Goal: Transaction & Acquisition: Purchase product/service

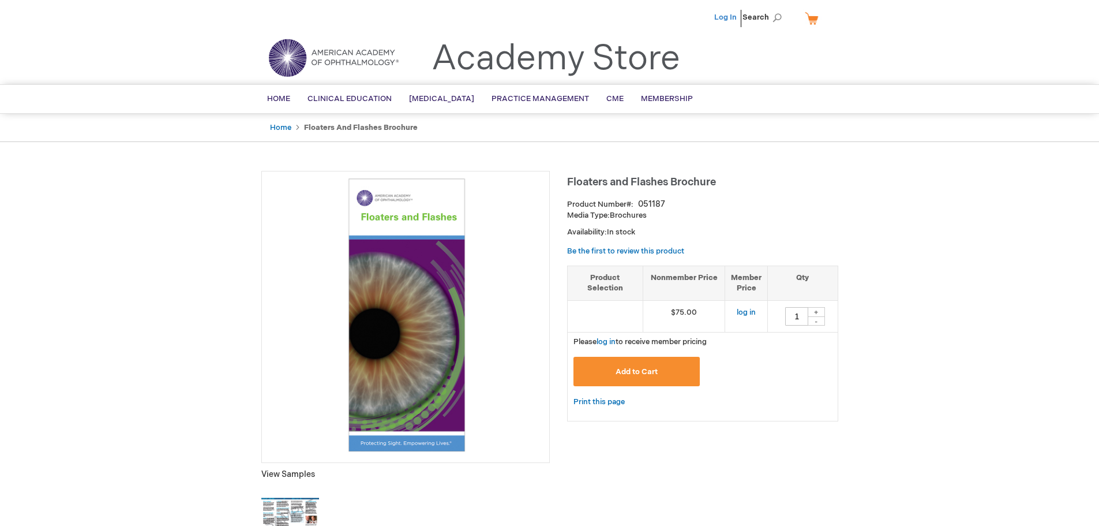
click at [727, 14] on link "Log In" at bounding box center [725, 17] width 23 height 9
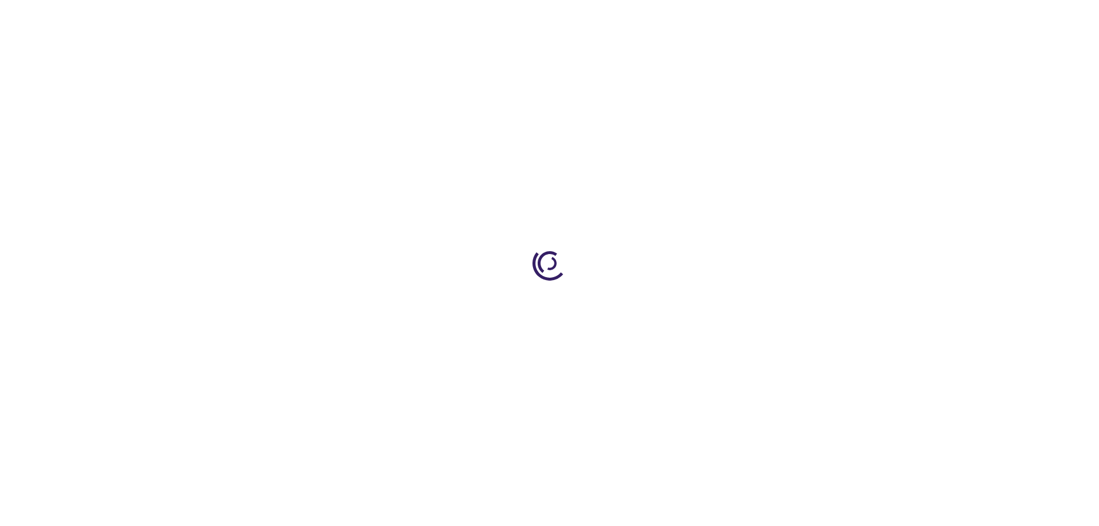
type input "1"
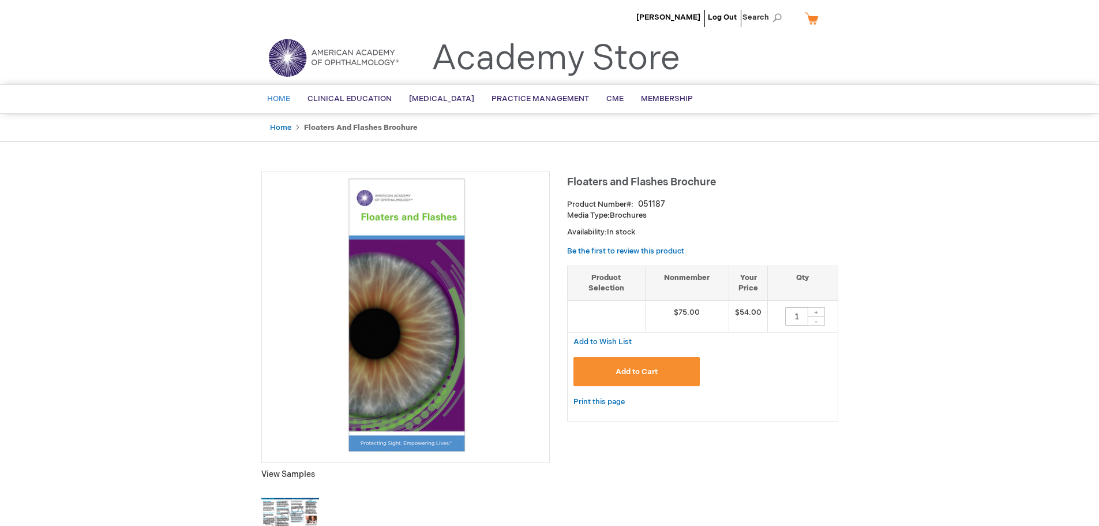
click at [283, 99] on span "Home" at bounding box center [278, 98] width 23 height 9
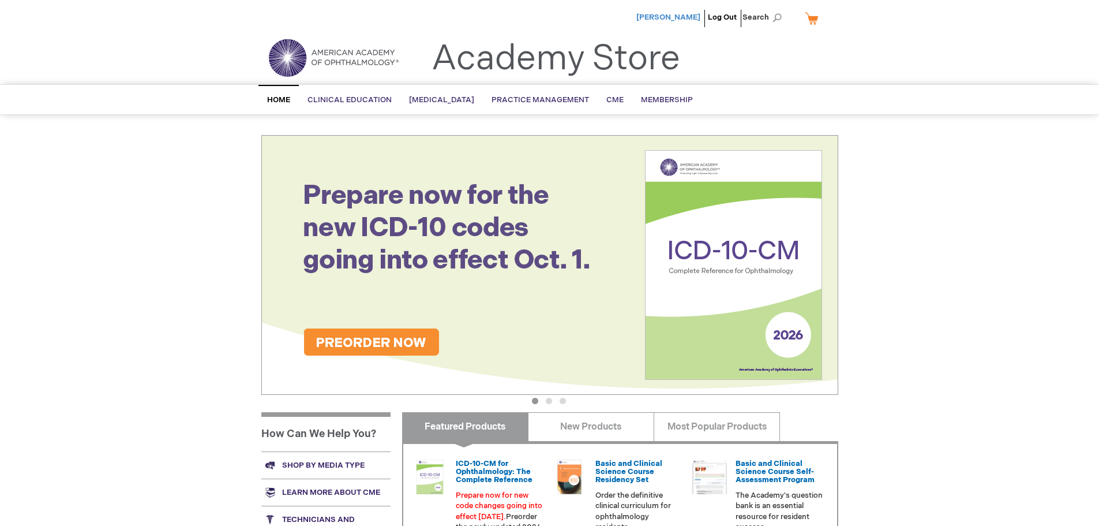
click at [668, 14] on span "[PERSON_NAME]" at bounding box center [669, 17] width 64 height 9
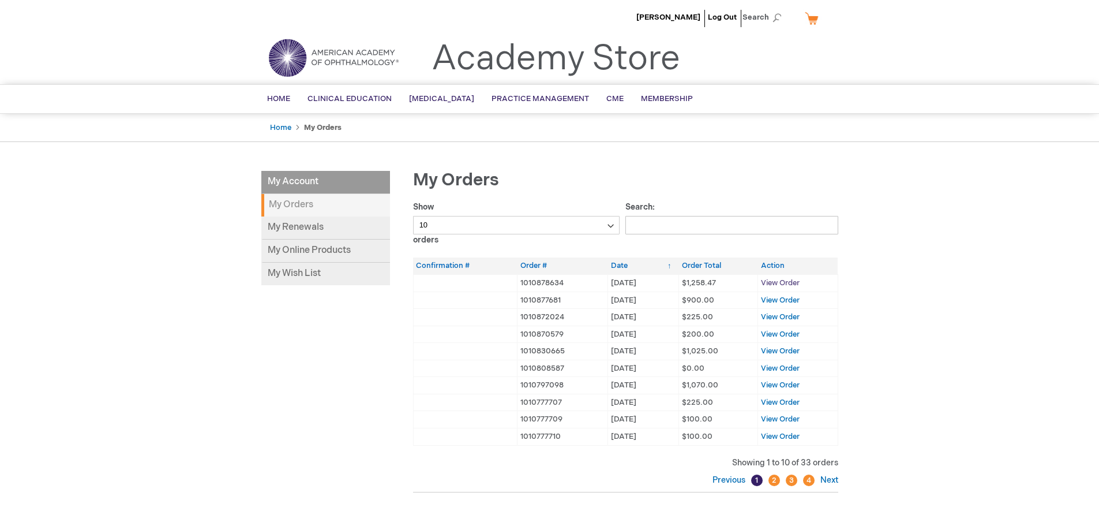
click at [789, 280] on span "View Order" at bounding box center [780, 282] width 39 height 9
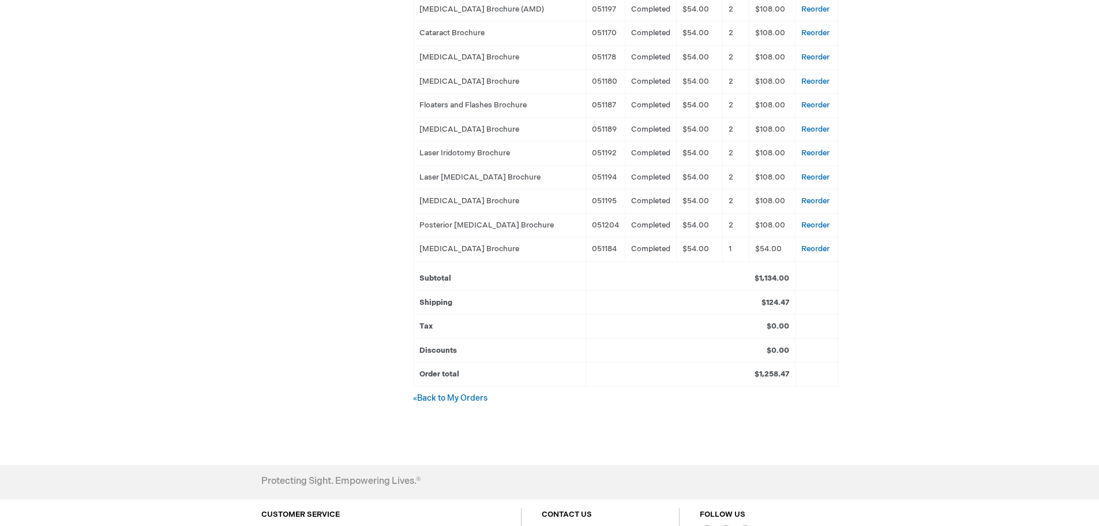
scroll to position [404, 0]
click at [818, 229] on link "Reorder" at bounding box center [816, 224] width 28 height 9
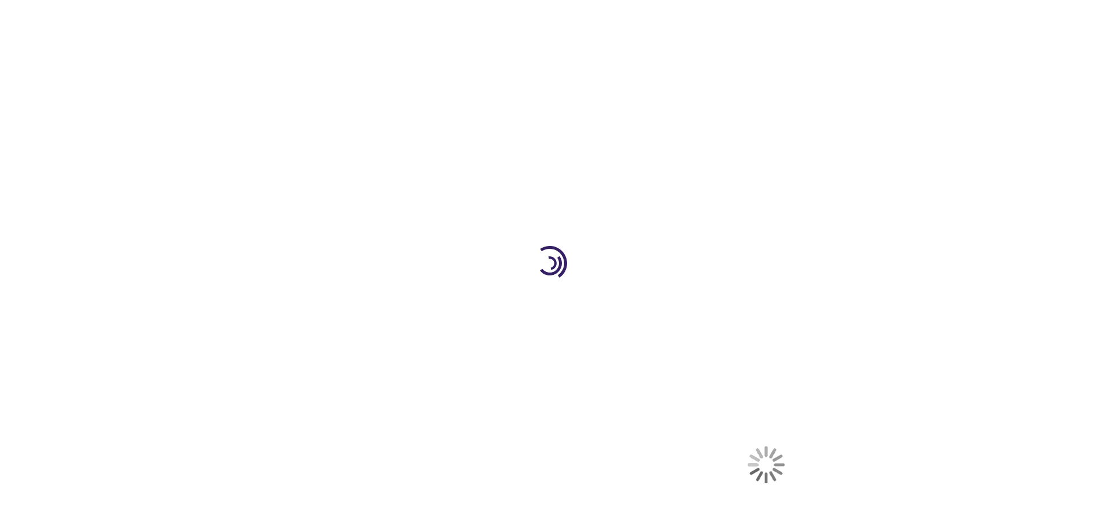
select select "US"
select select "40"
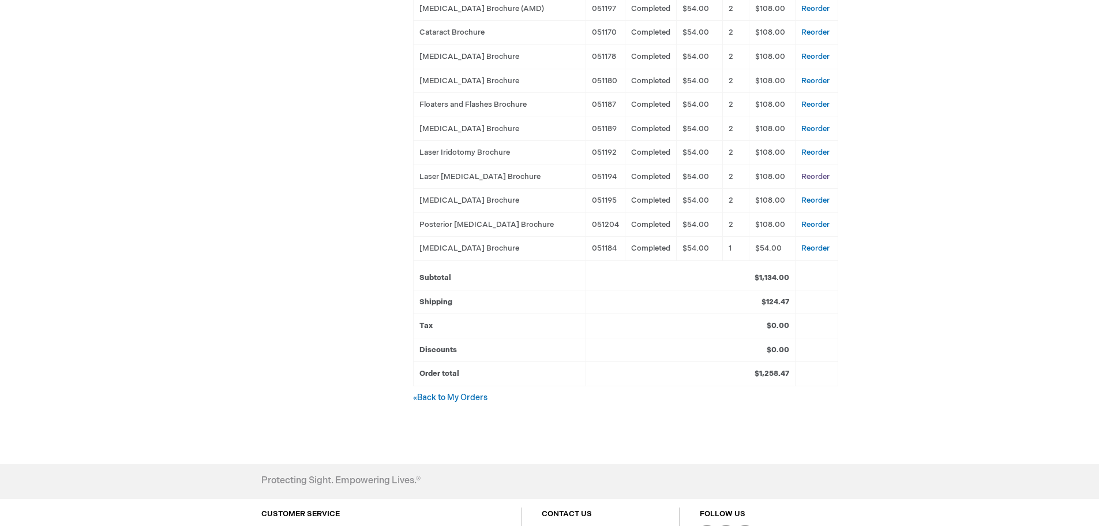
click at [815, 181] on link "Reorder" at bounding box center [816, 176] width 28 height 9
click at [818, 181] on link "Reorder" at bounding box center [816, 176] width 28 height 9
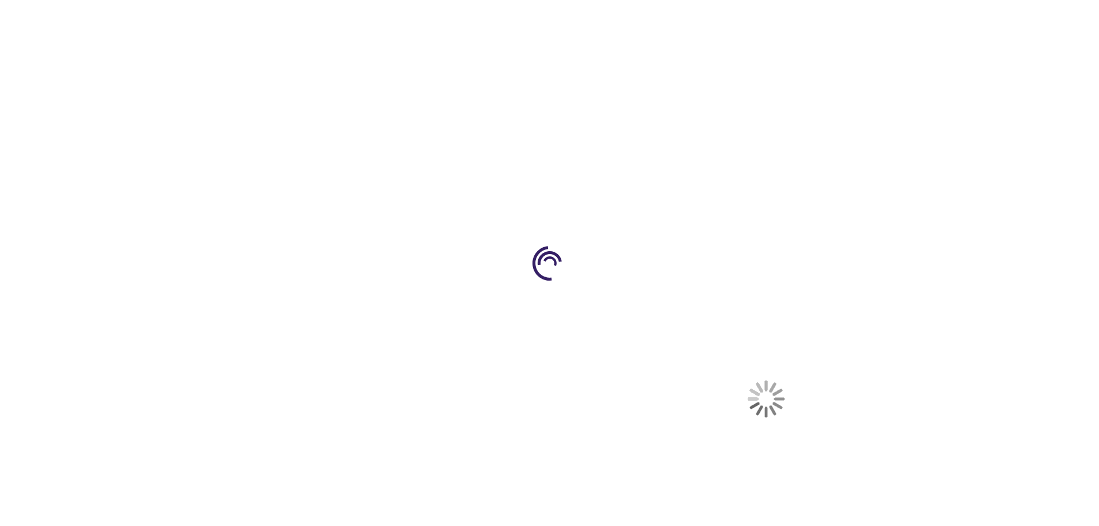
select select "US"
select select "40"
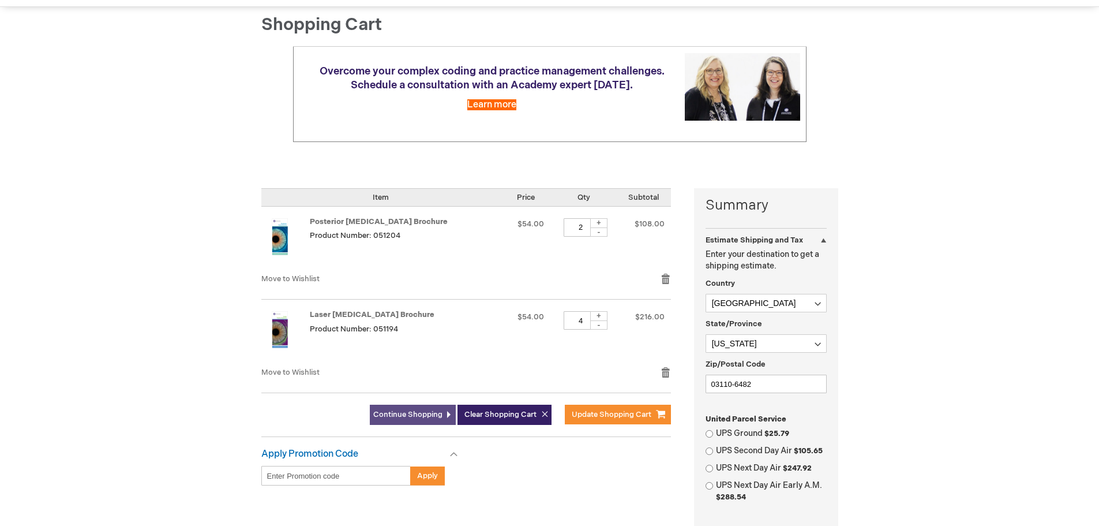
scroll to position [115, 0]
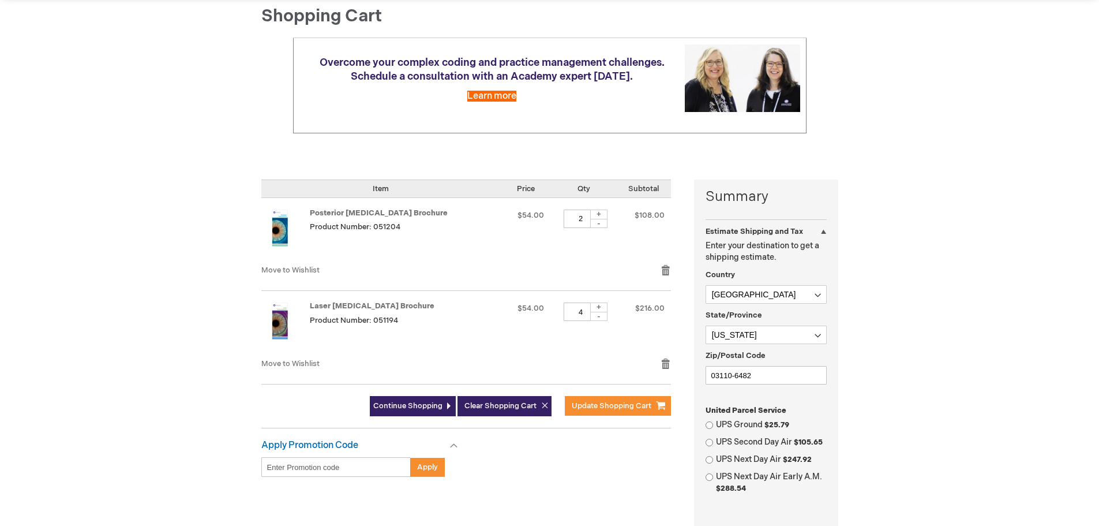
click at [600, 316] on div "-" at bounding box center [598, 316] width 17 height 9
click at [594, 318] on div "-" at bounding box center [598, 316] width 17 height 9
type input "2"
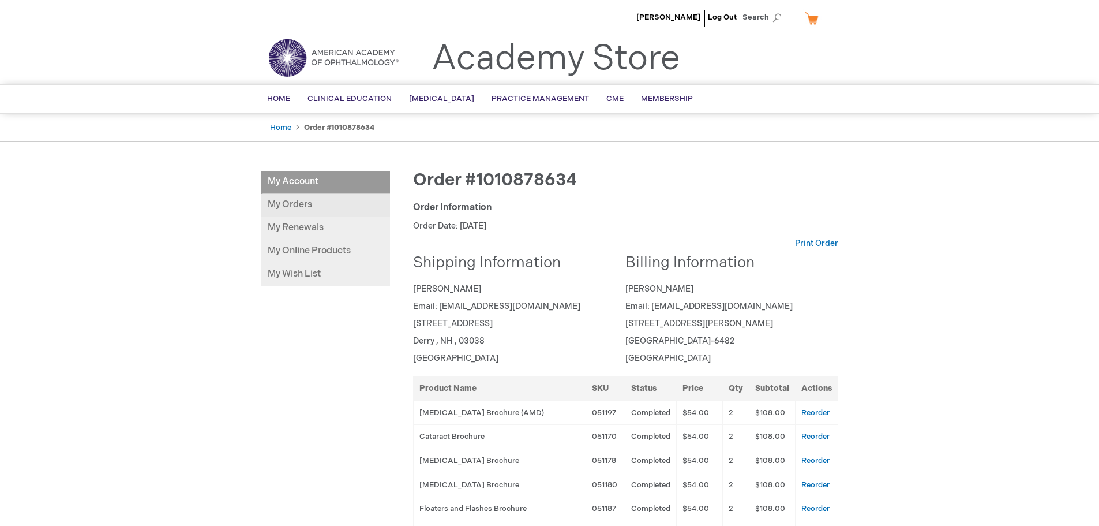
click at [310, 203] on link "My Orders" at bounding box center [325, 205] width 129 height 23
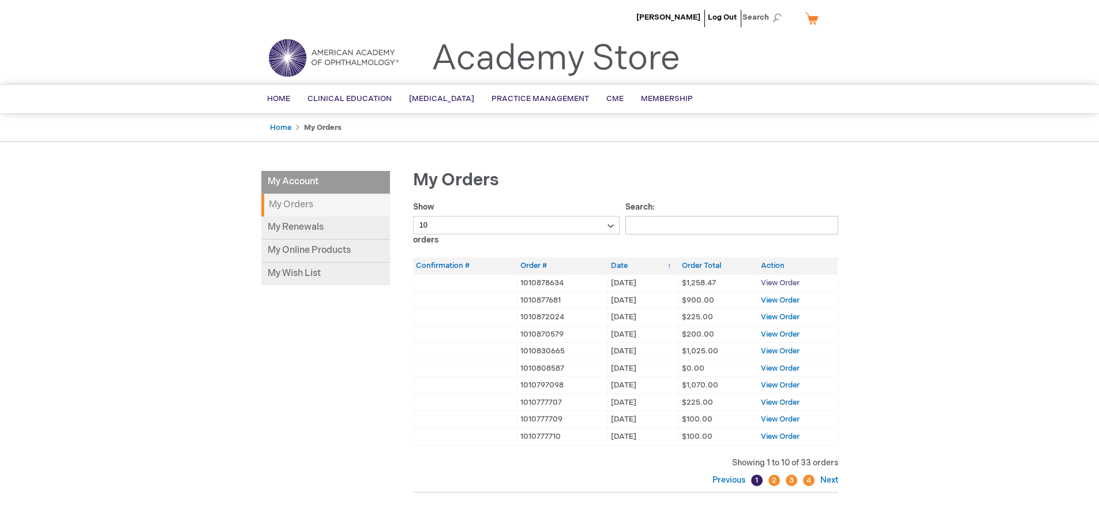
click at [779, 283] on span "View Order" at bounding box center [780, 282] width 39 height 9
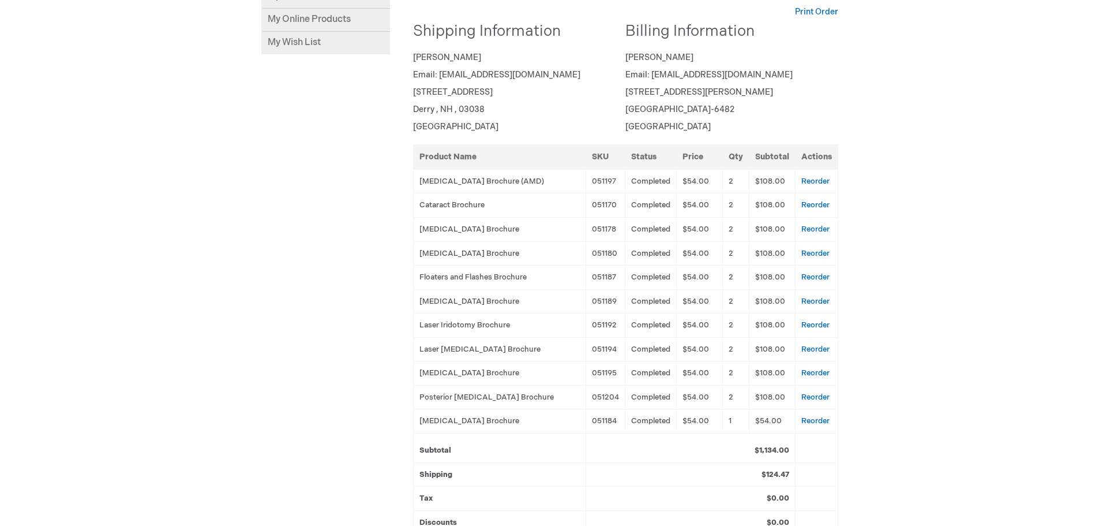
scroll to position [404, 0]
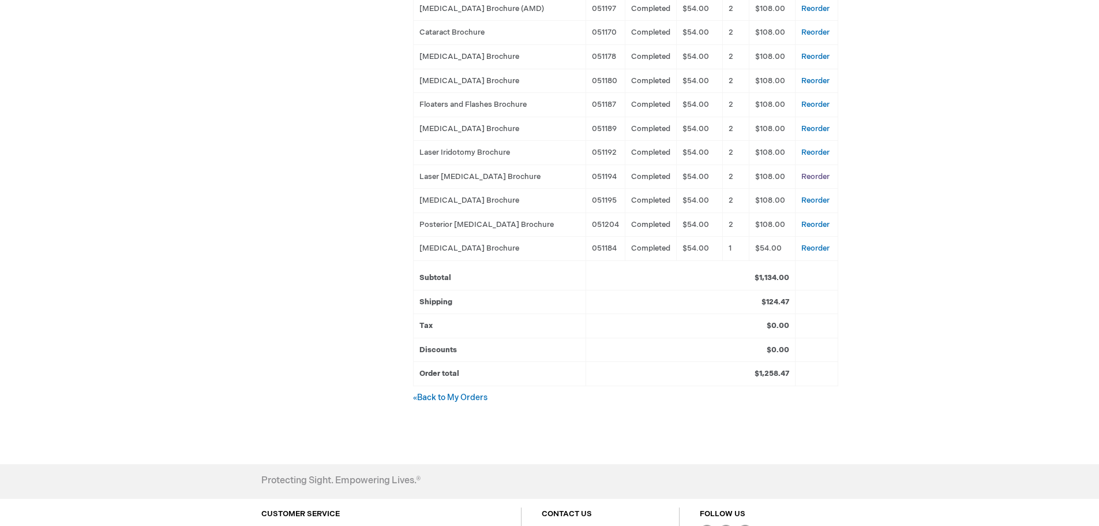
click at [821, 181] on link "Reorder" at bounding box center [816, 176] width 28 height 9
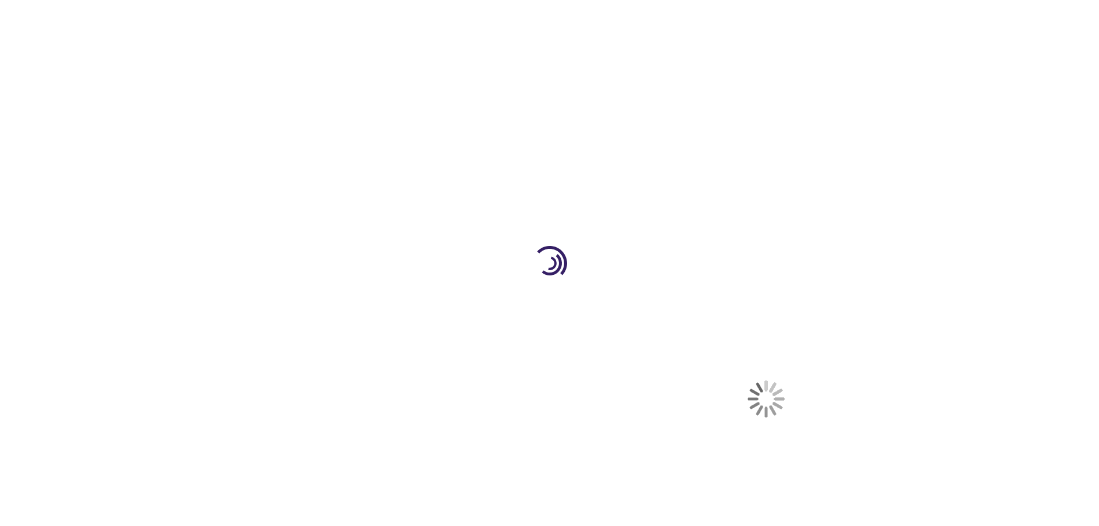
select select "US"
select select "40"
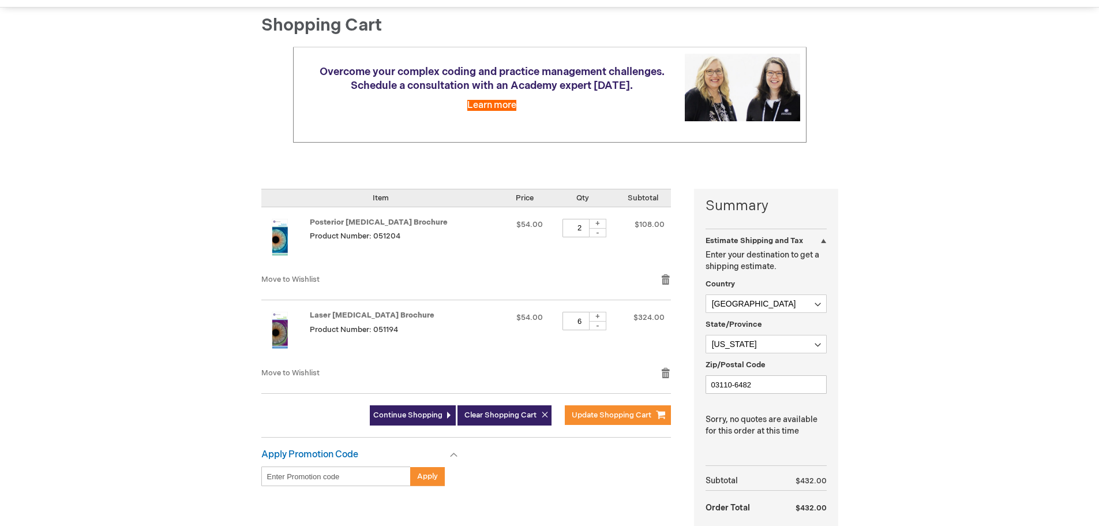
scroll to position [115, 0]
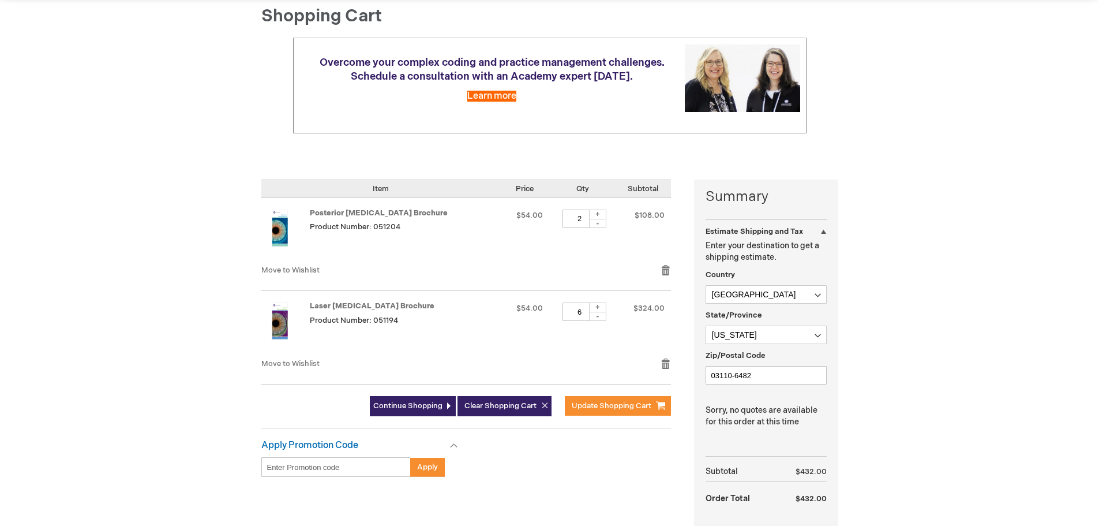
click at [592, 316] on div "-" at bounding box center [597, 316] width 17 height 9
click at [593, 316] on div "-" at bounding box center [597, 316] width 17 height 9
type input "2"
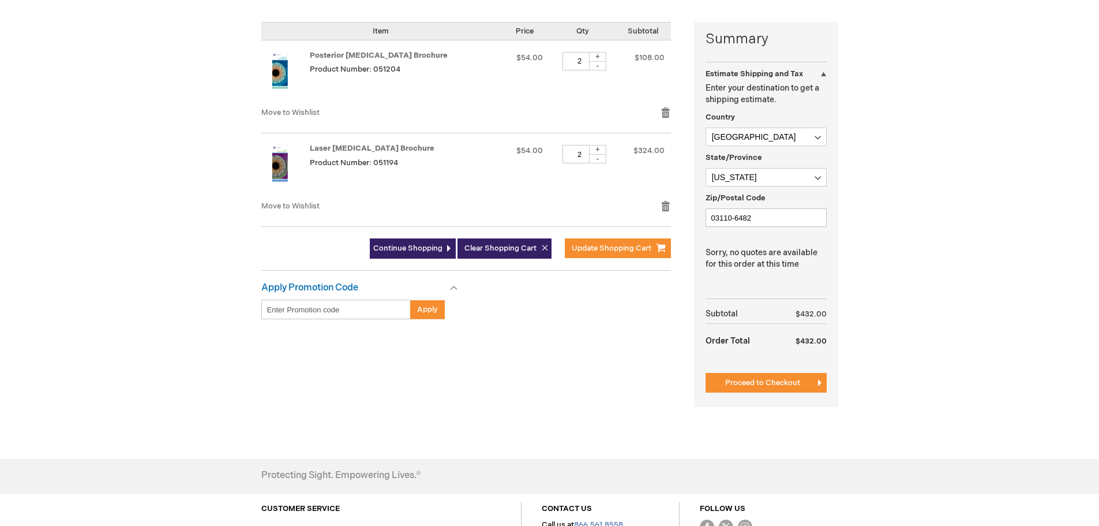
scroll to position [289, 0]
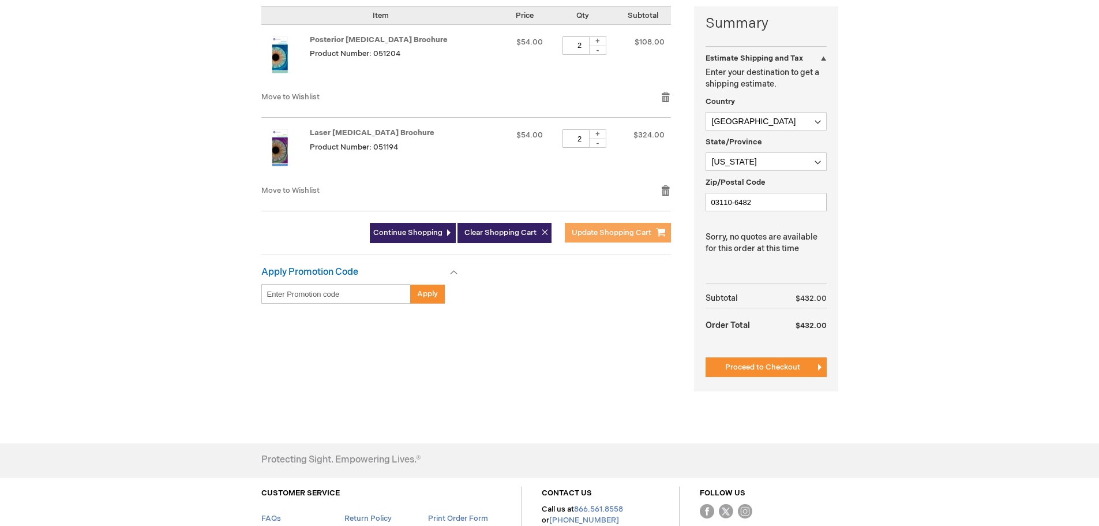
click at [643, 231] on span "Update Shopping Cart" at bounding box center [612, 232] width 80 height 9
